Goal: Task Accomplishment & Management: Complete application form

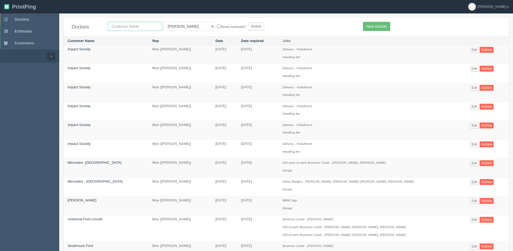
click at [134, 30] on input "text" at bounding box center [135, 26] width 54 height 9
type input "tile"
click at [248, 22] on input "Search" at bounding box center [256, 26] width 16 height 8
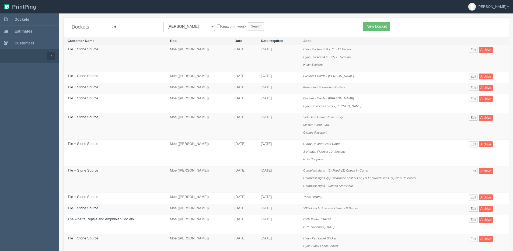
click at [182, 24] on select "All Users Ali Ali Test 1 Aly Amy Ankit Arif Brandon Dan France Greg Jim Mark Ma…" at bounding box center [189, 26] width 52 height 9
select select "1"
click at [163, 22] on select "All Users Ali Ali Test 1 Aly Amy Ankit Arif Brandon Dan France Greg Jim Mark Ma…" at bounding box center [189, 26] width 52 height 9
click at [217, 24] on label "Show Archived?" at bounding box center [231, 26] width 29 height 6
click at [217, 24] on input "Show Archived?" at bounding box center [218, 25] width 3 height 3
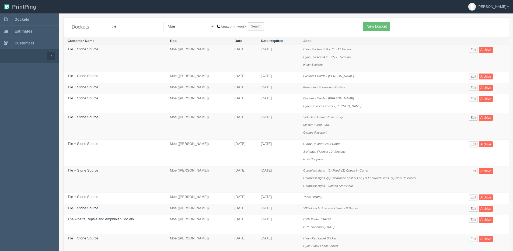
checkbox input "true"
click at [248, 26] on input "Search" at bounding box center [256, 26] width 16 height 8
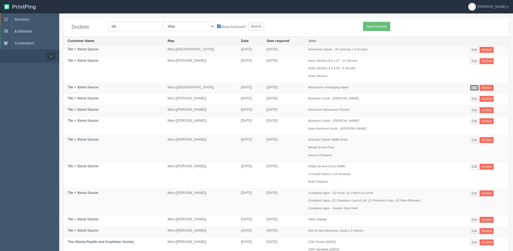
click at [473, 87] on link "Edit" at bounding box center [474, 88] width 9 height 6
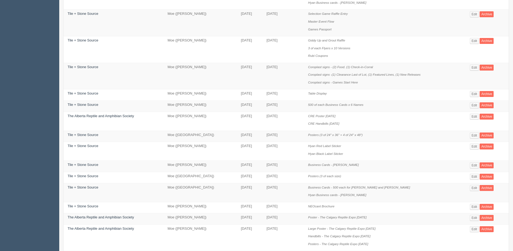
scroll to position [135, 0]
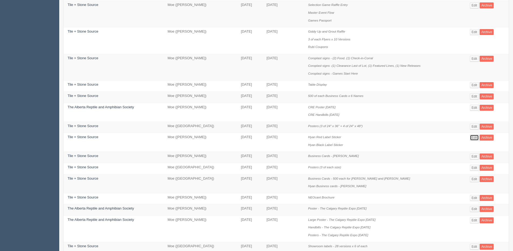
click at [471, 140] on link "Edit" at bounding box center [474, 138] width 9 height 6
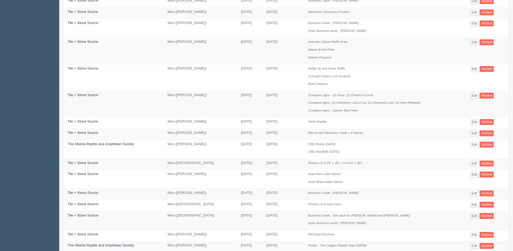
scroll to position [27, 0]
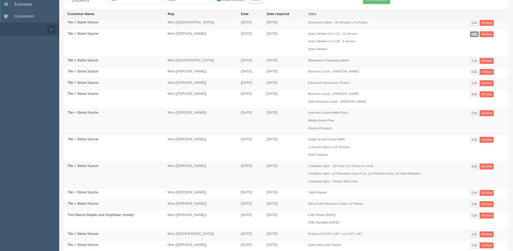
click at [474, 33] on link "Edit" at bounding box center [474, 34] width 9 height 6
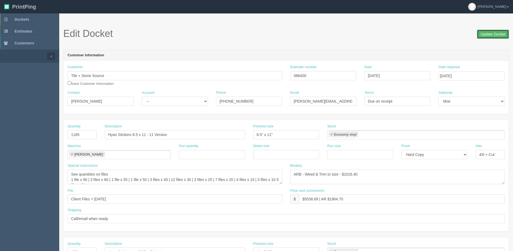
drag, startPoint x: 492, startPoint y: 33, endPoint x: 451, endPoint y: 24, distance: 42.5
click at [491, 33] on input "Update Docket" at bounding box center [493, 34] width 32 height 9
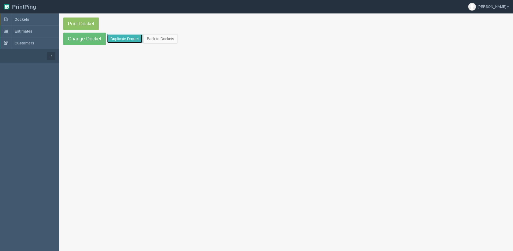
click at [120, 40] on link "Duplicate Docket" at bounding box center [125, 38] width 36 height 9
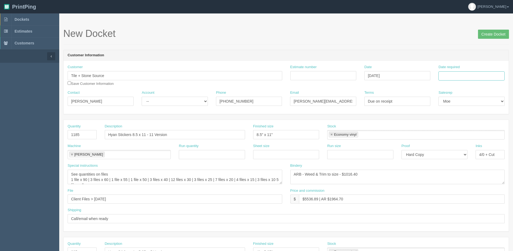
click at [472, 76] on input "Date required" at bounding box center [471, 75] width 66 height 9
click at [455, 154] on th "[DATE]" at bounding box center [465, 151] width 50 height 8
click at [473, 138] on td "28" at bounding box center [472, 135] width 7 height 8
type input "[DATE]"
drag, startPoint x: 62, startPoint y: 136, endPoint x: -15, endPoint y: 136, distance: 77.8
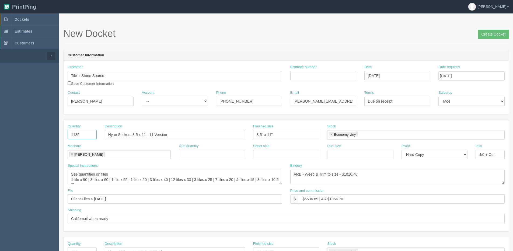
click at [0, 136] on html "PrintPing Dan Edit account ( dan@allrush.ca ) Logout Dockets Estimates Customers" at bounding box center [256, 244] width 513 height 489
type input "20"
drag, startPoint x: 128, startPoint y: 139, endPoint x: 136, endPoint y: 137, distance: 8.6
click at [128, 139] on input "Hyan Stickers 8.5 x 11 - 11 Version" at bounding box center [175, 134] width 140 height 9
drag, startPoint x: 116, startPoint y: 136, endPoint x: 61, endPoint y: 123, distance: 56.8
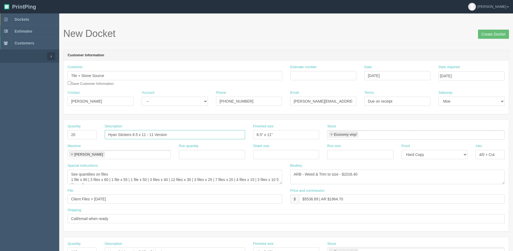
click at [68, 132] on div "Quantity 20 Description Hyan Stickers 8.5 x 11 - 11 Version Finished size 8.5" …" at bounding box center [286, 134] width 445 height 20
type input "Falakro Waterfall Stickers"
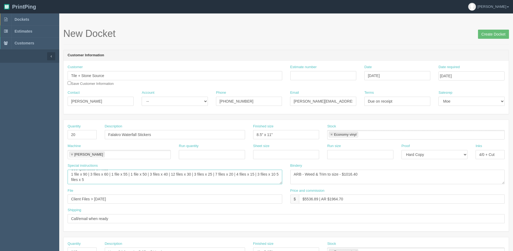
drag, startPoint x: 70, startPoint y: 173, endPoint x: 145, endPoint y: 206, distance: 82.6
click at [145, 206] on div "Quantity 20 Description Falakro Waterfall Stickers Finished size 8.5" x 11" Sto…" at bounding box center [286, 175] width 445 height 111
drag, startPoint x: 156, startPoint y: 201, endPoint x: -21, endPoint y: 206, distance: 176.4
click at [0, 206] on html "PrintPing Dan Edit account ( dan@allrush.ca ) Logout Dockets Estimates Customers" at bounding box center [256, 244] width 513 height 489
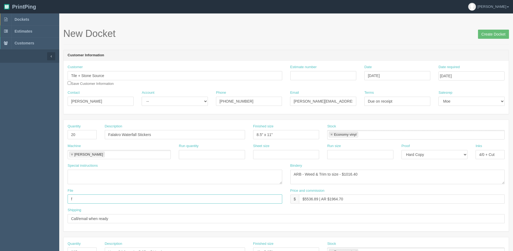
type input "Files @ Allrush"
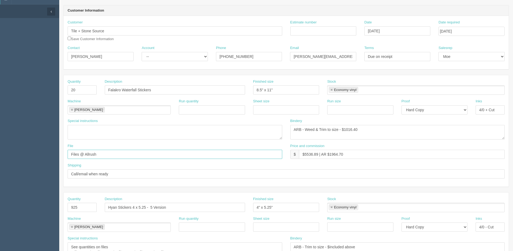
scroll to position [81, 0]
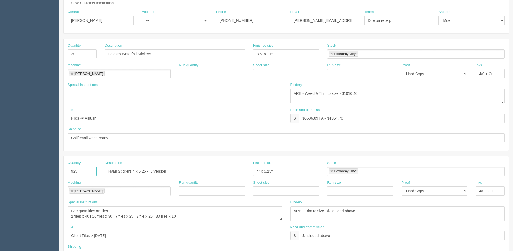
drag, startPoint x: 58, startPoint y: 173, endPoint x: 19, endPoint y: 170, distance: 38.9
click at [14, 173] on section "Dockets Estimates Customers" at bounding box center [256, 170] width 513 height 475
drag, startPoint x: 171, startPoint y: 173, endPoint x: 42, endPoint y: 174, distance: 128.9
click at [44, 174] on section "Dockets Estimates Customers" at bounding box center [256, 170] width 513 height 475
drag, startPoint x: 268, startPoint y: 167, endPoint x: 213, endPoint y: 175, distance: 55.0
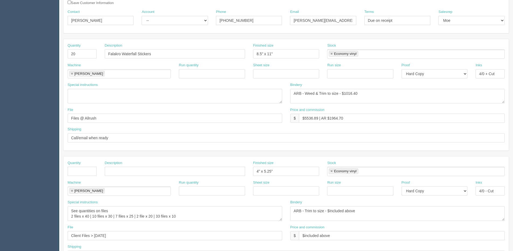
click at [220, 174] on div "Quantity Description Finished size 4" x 5.25" Stock Economy vinyl Economy vinyl" at bounding box center [286, 170] width 445 height 20
drag, startPoint x: 263, startPoint y: 172, endPoint x: 180, endPoint y: 181, distance: 83.7
click at [180, 181] on div "Quantity Description Finished size 4" x 5.25" Stock Economy vinyl Economy vinyl…" at bounding box center [286, 211] width 445 height 111
type input """
drag, startPoint x: 264, startPoint y: 169, endPoint x: 229, endPoint y: 171, distance: 35.0
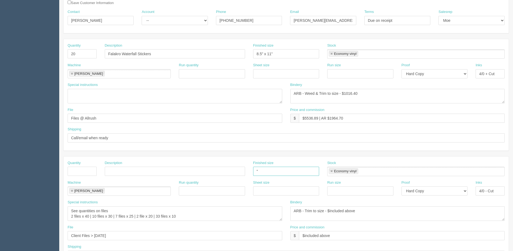
click at [223, 171] on div "Quantity Description Finished size " Stock Economy vinyl Economy vinyl" at bounding box center [286, 170] width 445 height 20
click at [330, 171] on link at bounding box center [331, 171] width 3 height 3
click at [433, 193] on select "-- Email Hard Copy" at bounding box center [434, 190] width 66 height 9
select select
click at [401, 186] on select "-- Email Hard Copy" at bounding box center [434, 190] width 66 height 9
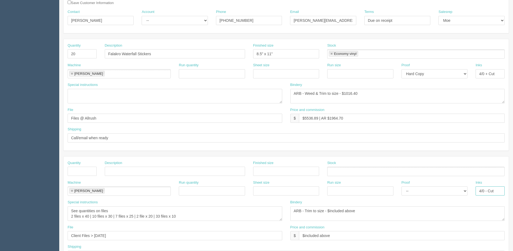
drag, startPoint x: 502, startPoint y: 191, endPoint x: 408, endPoint y: 198, distance: 93.7
click at [403, 195] on div "Machine Roland Roland Run quantity Sheet size Run size Proof -- Email Hard Copy…" at bounding box center [286, 190] width 445 height 20
drag, startPoint x: 357, startPoint y: 214, endPoint x: 268, endPoint y: 215, distance: 88.6
click at [238, 215] on div "Special instructions See quantities on files 2 files x 40 | 10 files x 30 | 7 f…" at bounding box center [286, 212] width 445 height 25
drag, startPoint x: 286, startPoint y: 239, endPoint x: 143, endPoint y: 239, distance: 142.9
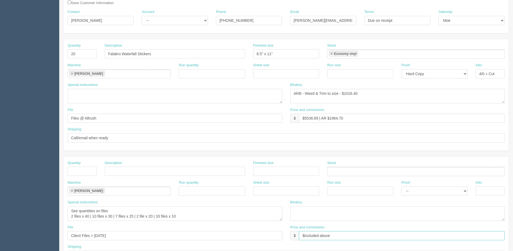
click at [147, 239] on div "File Client Files > August 2025 Price and commission $ $included above" at bounding box center [286, 235] width 445 height 20
drag, startPoint x: 68, startPoint y: 210, endPoint x: 152, endPoint y: 223, distance: 85.0
click at [152, 223] on div "Special instructions See quantities on files 2 files x 40 | 10 files x 30 | 7 f…" at bounding box center [175, 212] width 223 height 25
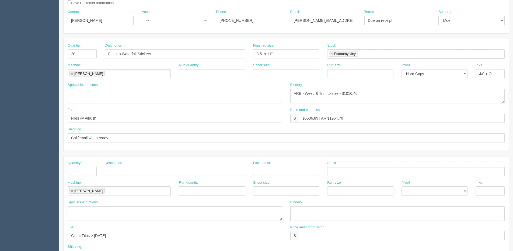
click at [74, 190] on div "Roland" at bounding box center [88, 190] width 29 height 3
click at [72, 189] on link at bounding box center [71, 190] width 3 height 3
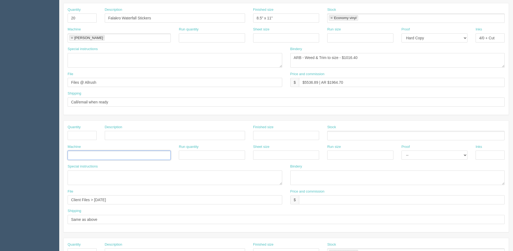
scroll to position [161, 0]
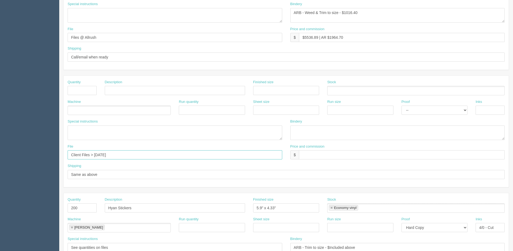
drag, startPoint x: 92, startPoint y: 156, endPoint x: 55, endPoint y: 168, distance: 38.6
click at [0, 157] on html "PrintPing Dan Edit account ( dan@allrush.ca ) Logout Dockets Estimates Customers" at bounding box center [256, 83] width 513 height 489
drag, startPoint x: 103, startPoint y: 177, endPoint x: -8, endPoint y: 182, distance: 111.3
click at [0, 182] on html "PrintPing Dan Edit account ( dan@allrush.ca ) Logout Dockets Estimates Customers" at bounding box center [256, 83] width 513 height 489
drag, startPoint x: 136, startPoint y: 206, endPoint x: 55, endPoint y: 210, distance: 81.6
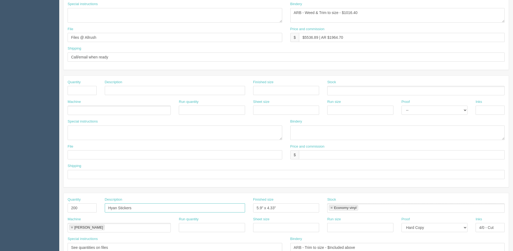
click at [55, 210] on section "Dockets Estimates Customers" at bounding box center [256, 89] width 513 height 475
drag, startPoint x: 62, startPoint y: 209, endPoint x: 24, endPoint y: 209, distance: 37.9
click at [24, 209] on section "Dockets Estimates Customers" at bounding box center [256, 89] width 513 height 475
click at [71, 226] on link at bounding box center [71, 227] width 3 height 3
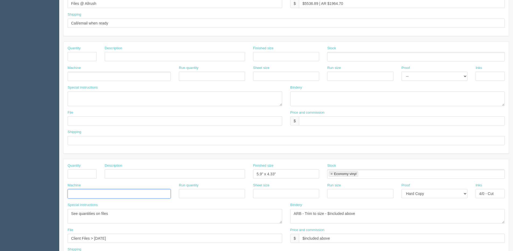
scroll to position [238, 0]
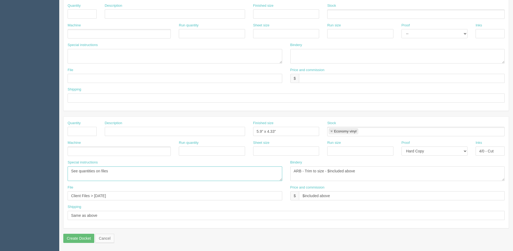
drag, startPoint x: 97, startPoint y: 176, endPoint x: 64, endPoint y: 205, distance: 44.3
click at [0, 180] on html "PrintPing Dan Edit account ( dan@allrush.ca ) Logout Dockets Estimates Customers" at bounding box center [256, 6] width 513 height 489
drag, startPoint x: 121, startPoint y: 197, endPoint x: -48, endPoint y: 197, distance: 168.8
click at [0, 197] on html "PrintPing Dan Edit account ( dan@allrush.ca ) Logout Dockets Estimates Customers" at bounding box center [256, 6] width 513 height 489
drag, startPoint x: 66, startPoint y: 218, endPoint x: -88, endPoint y: 218, distance: 154.8
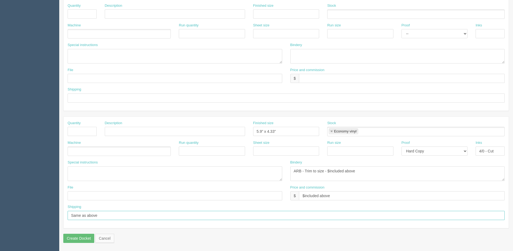
click at [0, 218] on html "PrintPing Dan Edit account ( dan@allrush.ca ) Logout Dockets Estimates Customers" at bounding box center [256, 6] width 513 height 489
click at [245, 199] on div "File Price and commission $ $included above" at bounding box center [286, 195] width 445 height 20
drag, startPoint x: 361, startPoint y: 177, endPoint x: 323, endPoint y: 173, distance: 37.9
click at [167, 173] on div "Special instructions See quantities on files Bindery ARB - Trim to size - $Incl…" at bounding box center [286, 172] width 445 height 25
click at [427, 154] on select "-- Email Hard Copy" at bounding box center [434, 150] width 66 height 9
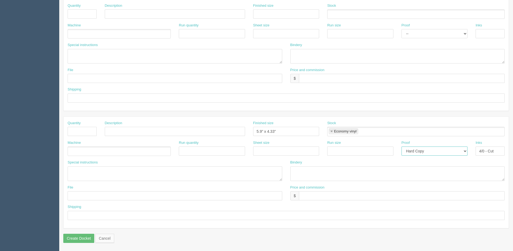
select select
click at [401, 146] on select "-- Email Hard Copy" at bounding box center [434, 150] width 66 height 9
drag, startPoint x: 497, startPoint y: 152, endPoint x: 397, endPoint y: 152, distance: 99.6
click at [397, 152] on div "Machine Run quantity Sheet size Run size Proof -- Email Hard Copy Inks 4/0 - Cut" at bounding box center [286, 150] width 445 height 20
click at [362, 133] on ul "Economy vinyl" at bounding box center [415, 131] width 177 height 9
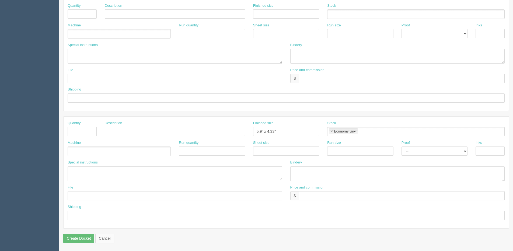
click at [331, 131] on link at bounding box center [331, 131] width 3 height 3
drag, startPoint x: 275, startPoint y: 130, endPoint x: 151, endPoint y: 130, distance: 124.1
click at [151, 130] on div "Quantity Description Finished size 5.9" x 4.33" Stock" at bounding box center [286, 131] width 445 height 20
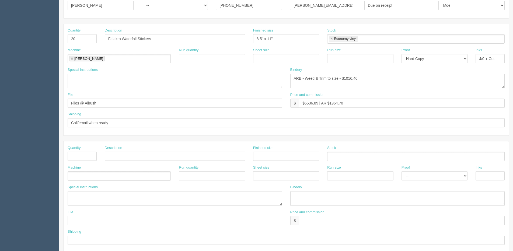
scroll to position [50, 0]
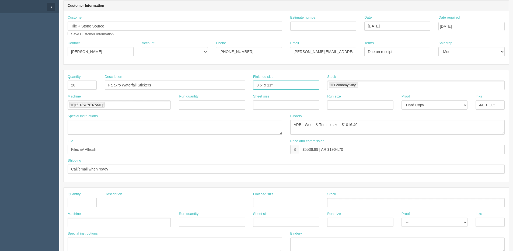
drag, startPoint x: 286, startPoint y: 84, endPoint x: 60, endPoint y: 85, distance: 225.8
click at [141, 85] on div "Quantity 20 Description Falakro Waterfall Stickers Finished size 8.5" x 11" Sto…" at bounding box center [286, 84] width 445 height 20
click at [265, 85] on input "4" x 2"" at bounding box center [286, 84] width 66 height 9
type input "4" x 5.25""
click at [347, 23] on input "Estimate number" at bounding box center [323, 26] width 66 height 9
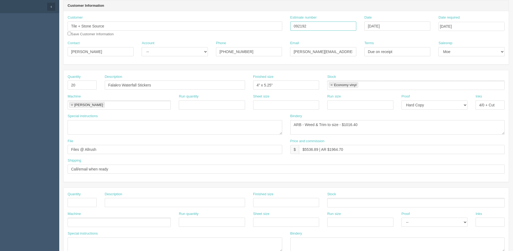
type input "092192"
drag, startPoint x: 178, startPoint y: 42, endPoint x: 170, endPoint y: 56, distance: 16.3
click at [177, 48] on div "Account -- Existing Client Allrush Client Rep Client" at bounding box center [175, 49] width 66 height 16
drag, startPoint x: 170, startPoint y: 54, endPoint x: 164, endPoint y: 57, distance: 6.0
click at [169, 54] on select "-- Existing Client Allrush Client Rep Client" at bounding box center [175, 51] width 66 height 9
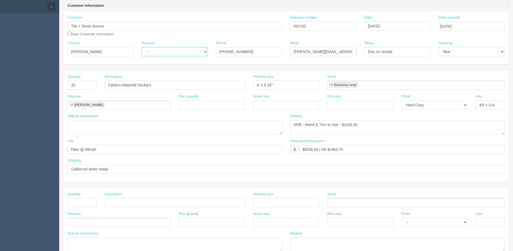
select select "Allrush Client"
click at [142, 47] on select "-- Existing Client Allrush Client Rep Client" at bounding box center [175, 51] width 66 height 9
drag, startPoint x: 334, startPoint y: 126, endPoint x: 339, endPoint y: 126, distance: 4.9
click at [339, 126] on textarea "ARB - Weed & Trim to size - $1016.40" at bounding box center [397, 127] width 215 height 15
drag, startPoint x: 349, startPoint y: 126, endPoint x: 413, endPoint y: 90, distance: 72.5
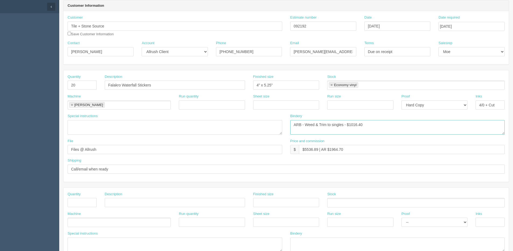
click at [408, 104] on div "Quantity 20 Description Falakro Waterfall Stickers Finished size 4" x 5.25" Sto…" at bounding box center [286, 125] width 445 height 111
type textarea "ARB - Weed & Trim to singles - $30.00"
drag, startPoint x: 304, startPoint y: 149, endPoint x: 318, endPoint y: 147, distance: 13.3
click at [318, 147] on input "$5536.89 | AR $1964.70" at bounding box center [402, 149] width 206 height 9
drag, startPoint x: 325, startPoint y: 149, endPoint x: 424, endPoint y: 118, distance: 104.2
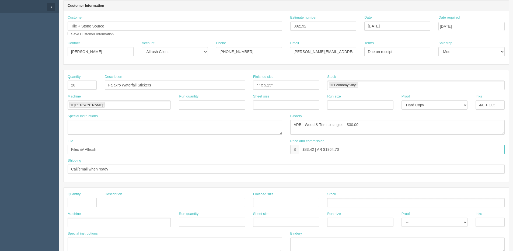
click at [395, 128] on div "Quantity 20 Description Falakro Waterfall Stickers Finished size 4" x 5.25" Sto…" at bounding box center [286, 125] width 445 height 111
type input "$83.42 | AR $29.51"
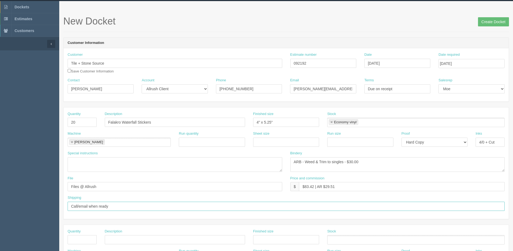
scroll to position [0, 0]
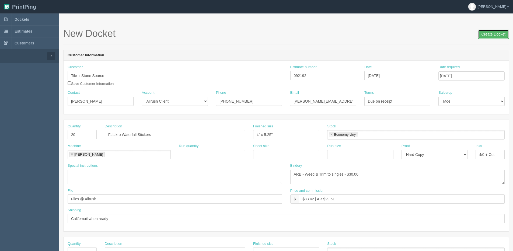
drag, startPoint x: 484, startPoint y: 34, endPoint x: 451, endPoint y: 38, distance: 33.1
click at [482, 30] on input "Create Docket" at bounding box center [493, 34] width 31 height 9
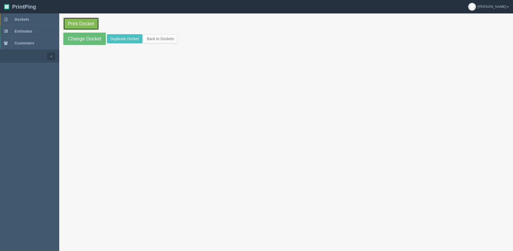
click at [64, 24] on link "Print Docket" at bounding box center [81, 23] width 36 height 12
click at [154, 38] on link "Back to Dockets" at bounding box center [160, 38] width 34 height 9
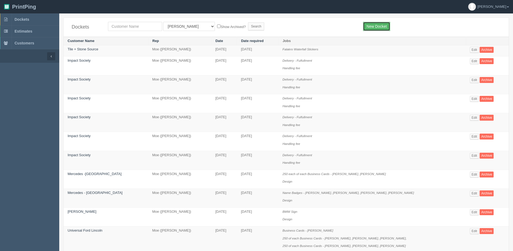
drag, startPoint x: 382, startPoint y: 27, endPoint x: 348, endPoint y: 35, distance: 34.6
click at [382, 27] on link "New Docket" at bounding box center [376, 26] width 27 height 9
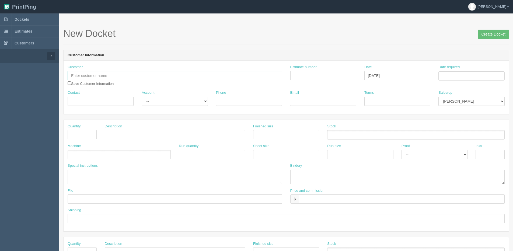
click at [101, 79] on input "text" at bounding box center [175, 75] width 215 height 9
paste input "Special Olympics Airdrie"
type input "Special Olympics Airdrie"
drag, startPoint x: 80, startPoint y: 102, endPoint x: 97, endPoint y: 103, distance: 17.5
click at [80, 102] on input "Contact" at bounding box center [101, 101] width 66 height 9
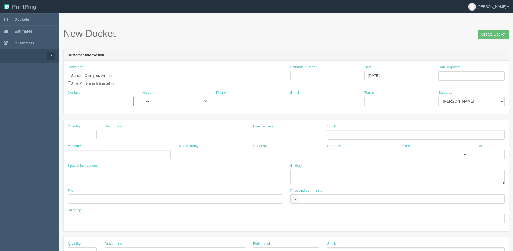
paste input "[PERSON_NAME]"
type input "[PERSON_NAME]"
click at [157, 104] on select "-- Existing Client Allrush Client Rep Client" at bounding box center [175, 101] width 66 height 9
select select "Allrush Client"
click at [142, 97] on select "-- Existing Client Allrush Client Rep Client" at bounding box center [175, 101] width 66 height 9
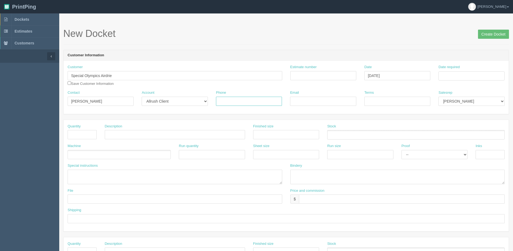
click at [273, 98] on input "Phone" at bounding box center [249, 101] width 66 height 9
click at [308, 100] on input "Email" at bounding box center [323, 101] width 66 height 9
click at [244, 99] on input "Phone" at bounding box center [249, 101] width 66 height 9
paste input "403-968-3544"
type input "403-968-3544"
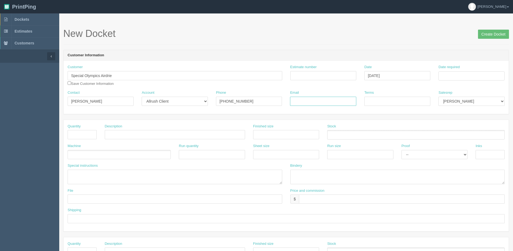
click at [314, 101] on input "Email" at bounding box center [323, 101] width 66 height 9
paste input "Specialolympicsairdrie@gmail.com"
type input "Specialolympicsairdrie@gmail.com"
click at [393, 107] on div "Terms" at bounding box center [397, 100] width 74 height 20
click at [377, 103] on input "Terms" at bounding box center [397, 101] width 66 height 9
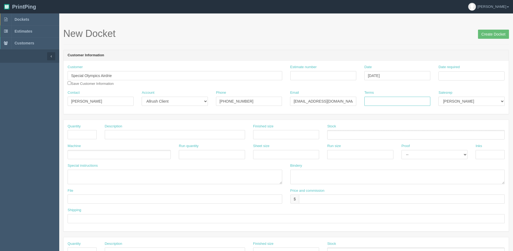
type input "Due on receipt"
drag, startPoint x: 484, startPoint y: 102, endPoint x: 481, endPoint y: 100, distance: 3.7
click at [484, 101] on select "Mark Mikayla Aly Arif Stacy Rebecca Matthew Viki Phil Greg Jim Sam Brandon Amy …" at bounding box center [471, 101] width 66 height 9
select select "1"
click at [438, 97] on select "Mark Mikayla Aly Arif Stacy Rebecca Matthew Viki Phil Greg Jim Sam Brandon Amy …" at bounding box center [471, 101] width 66 height 9
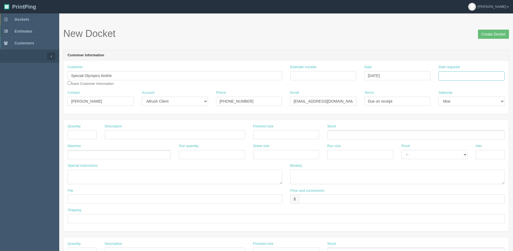
click at [459, 79] on input "Date required" at bounding box center [471, 75] width 66 height 9
click at [458, 148] on th "Today" at bounding box center [465, 151] width 50 height 8
click at [472, 137] on td "28" at bounding box center [472, 135] width 7 height 8
type input "[DATE]"
click at [491, 33] on input "Create Docket" at bounding box center [493, 34] width 31 height 9
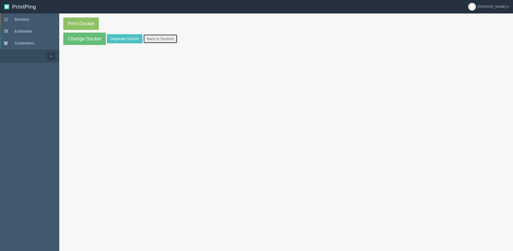
click at [156, 40] on link "Back to Dockets" at bounding box center [160, 38] width 34 height 9
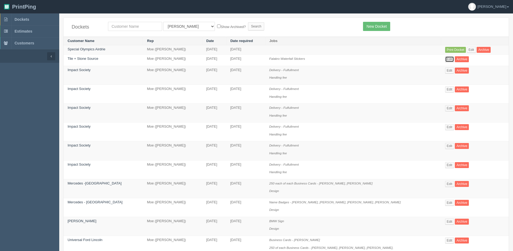
click at [449, 59] on link "Edit" at bounding box center [449, 59] width 9 height 6
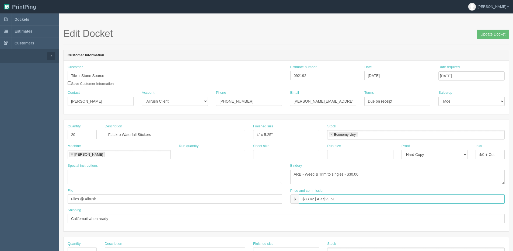
drag, startPoint x: 305, startPoint y: 199, endPoint x: 315, endPoint y: 196, distance: 11.0
click at [315, 196] on input "$83.42 | AR $29.51" at bounding box center [402, 198] width 206 height 9
drag, startPoint x: 326, startPoint y: 197, endPoint x: 347, endPoint y: 200, distance: 20.9
click at [347, 200] on input "$84.90 | AR $29.51" at bounding box center [402, 198] width 206 height 9
type input "$84.90 | AR $30.99"
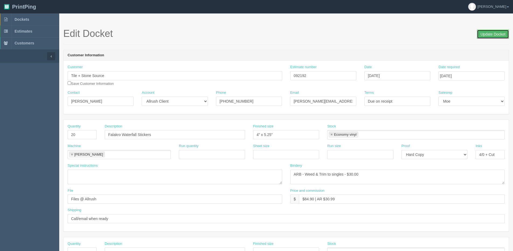
click at [483, 34] on input "Update Docket" at bounding box center [493, 34] width 32 height 9
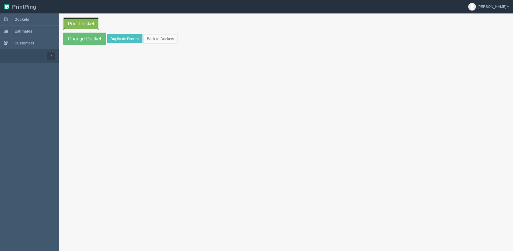
click at [85, 22] on link "Print Docket" at bounding box center [81, 23] width 36 height 12
click at [153, 40] on link "Back to Dockets" at bounding box center [160, 38] width 34 height 9
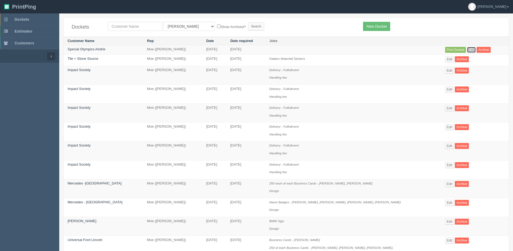
drag, startPoint x: 469, startPoint y: 52, endPoint x: 458, endPoint y: 53, distance: 10.3
click at [468, 52] on link "Edit" at bounding box center [471, 50] width 9 height 6
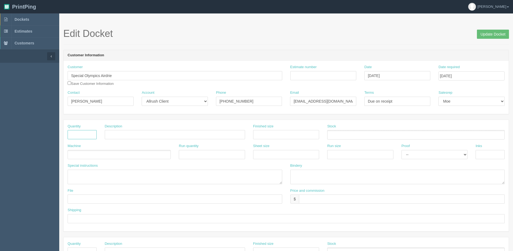
click at [87, 137] on input "text" at bounding box center [82, 134] width 29 height 9
type input "250"
click at [152, 133] on input "text" at bounding box center [175, 134] width 140 height 9
click at [147, 135] on input "Business Cards - [PERSON_NAME]" at bounding box center [175, 134] width 140 height 9
drag, startPoint x: 123, startPoint y: 69, endPoint x: 46, endPoint y: 71, distance: 77.0
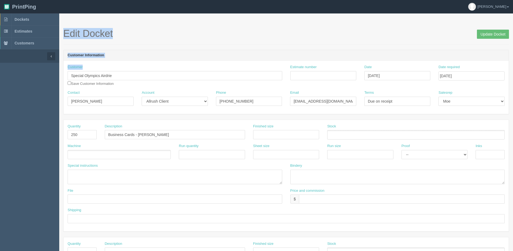
click at [46, 71] on section "Dockets Estimates Customers" at bounding box center [256, 250] width 513 height 475
drag, startPoint x: 112, startPoint y: 75, endPoint x: 47, endPoint y: 78, distance: 65.2
click at [47, 78] on section "Dockets Estimates Customers" at bounding box center [256, 250] width 513 height 475
drag, startPoint x: 138, startPoint y: 133, endPoint x: 305, endPoint y: 122, distance: 167.3
click at [284, 125] on div "Quantity 250 Description Business Cards - Nikko Marasigan Finished size Stock" at bounding box center [286, 134] width 445 height 20
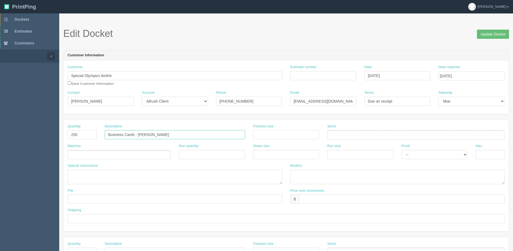
paste input "Special Olympics Airdrie"
type input "Business Cards - Special Olympics Airdrie"
click at [293, 133] on input "text" at bounding box center [286, 134] width 66 height 9
type input "3.5" x 2""
click at [90, 156] on ul at bounding box center [119, 154] width 103 height 9
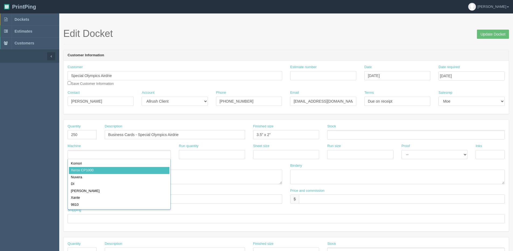
drag, startPoint x: 90, startPoint y: 173, endPoint x: 276, endPoint y: 173, distance: 185.4
type input "Nuvera"
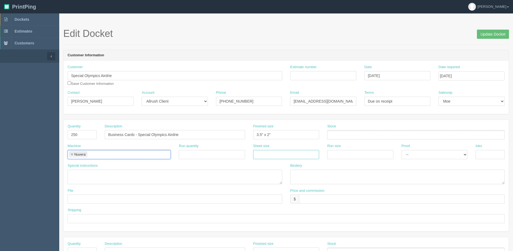
click at [285, 157] on input "text" at bounding box center [286, 154] width 66 height 9
type input "12" x 18""
click at [381, 158] on input "text" at bounding box center [360, 154] width 66 height 9
type input "12" x 18""
click at [487, 156] on input "text" at bounding box center [489, 154] width 29 height 9
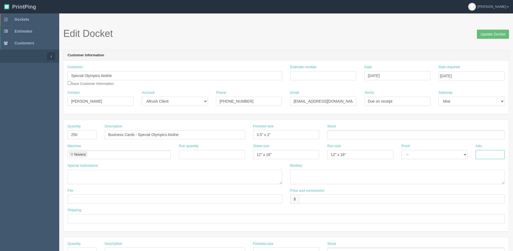
type input "4/4"
drag, startPoint x: 351, startPoint y: 128, endPoint x: 351, endPoint y: 131, distance: 3.0
click at [351, 128] on div "Stock" at bounding box center [415, 132] width 177 height 16
click at [350, 134] on ul at bounding box center [415, 134] width 177 height 9
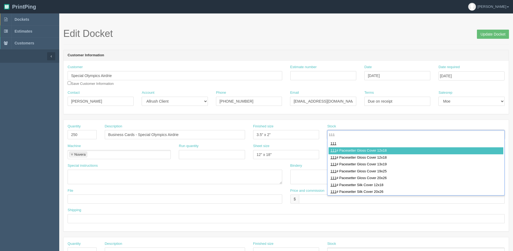
type input "111"
type input "111# Pacesetter Gloss Cover 12x18"
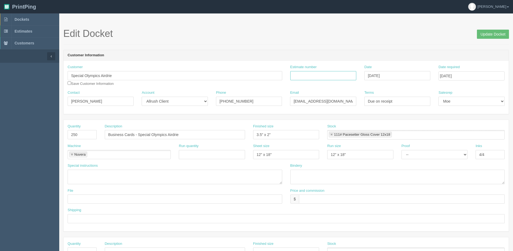
drag, startPoint x: 294, startPoint y: 75, endPoint x: 286, endPoint y: 71, distance: 8.6
click at [294, 75] on input "Estimate number" at bounding box center [323, 75] width 66 height 9
type input "092194"
click at [76, 200] on input "text" at bounding box center [175, 198] width 215 height 9
type input "files@allrush.ca"
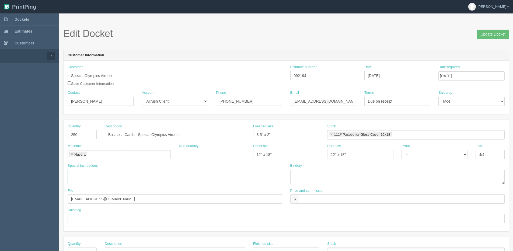
click at [85, 175] on textarea at bounding box center [175, 177] width 215 height 15
paste textarea "file needs to be reduced to fit the size of a business card"
type textarea "file needs to be reduced to fit the size of a business card"
click at [303, 178] on textarea at bounding box center [397, 177] width 215 height 15
type textarea "Trim to size"
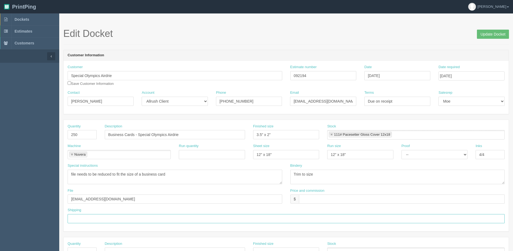
click at [75, 218] on input "text" at bounding box center [286, 218] width 437 height 9
type input "Email / Call when ready for pickup"
click at [325, 200] on input "text" at bounding box center [402, 198] width 206 height 9
click at [325, 200] on input "N/C" at bounding box center [402, 198] width 206 height 9
drag, startPoint x: 322, startPoint y: 201, endPoint x: 337, endPoint y: 166, distance: 38.1
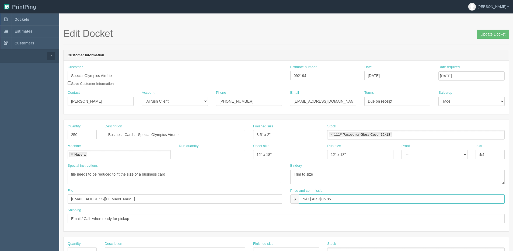
click at [354, 193] on div "Price and commission $ N/C | AR -$95.85" at bounding box center [397, 196] width 215 height 16
type input "N/C | AR -$48.14"
click at [423, 155] on select "-- Email Hard Copy" at bounding box center [434, 154] width 66 height 9
select select "Hard Copy"
click at [401, 150] on select "-- Email Hard Copy" at bounding box center [434, 154] width 66 height 9
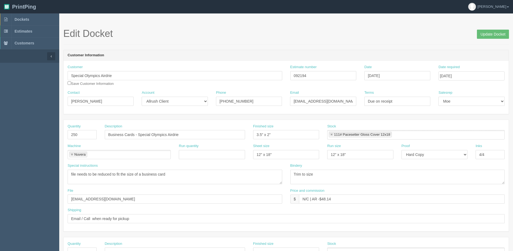
click at [490, 29] on span "Update Docket" at bounding box center [493, 33] width 32 height 11
click at [489, 33] on input "Update Docket" at bounding box center [493, 34] width 32 height 9
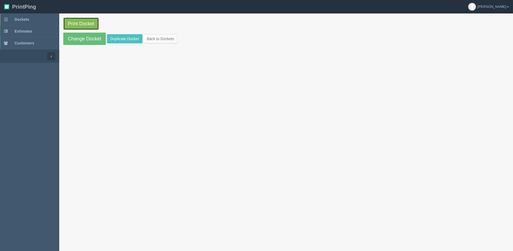
click at [78, 23] on link "Print Docket" at bounding box center [81, 23] width 36 height 12
click at [157, 37] on link "Back to Dockets" at bounding box center [160, 38] width 34 height 9
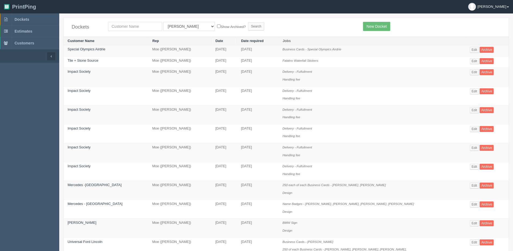
click at [508, 7] on b at bounding box center [508, 6] width 2 height 1
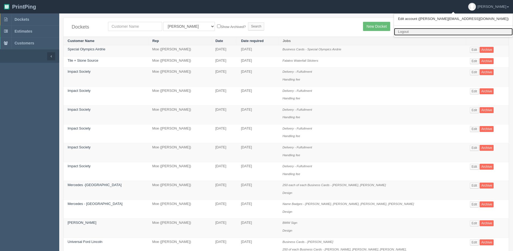
click at [474, 30] on link "Logout" at bounding box center [453, 32] width 119 height 8
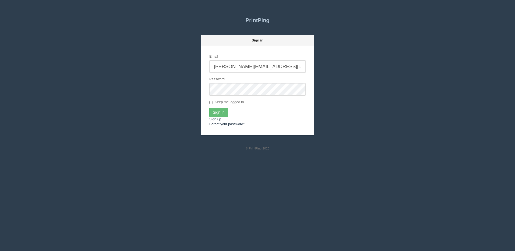
click at [248, 68] on input "[PERSON_NAME][EMAIL_ADDRESS][DOMAIN_NAME]" at bounding box center [257, 66] width 96 height 12
type input "[PERSON_NAME][EMAIL_ADDRESS][DOMAIN_NAME]"
click at [225, 110] on input "Sign In" at bounding box center [218, 112] width 19 height 9
